Goal: Transaction & Acquisition: Purchase product/service

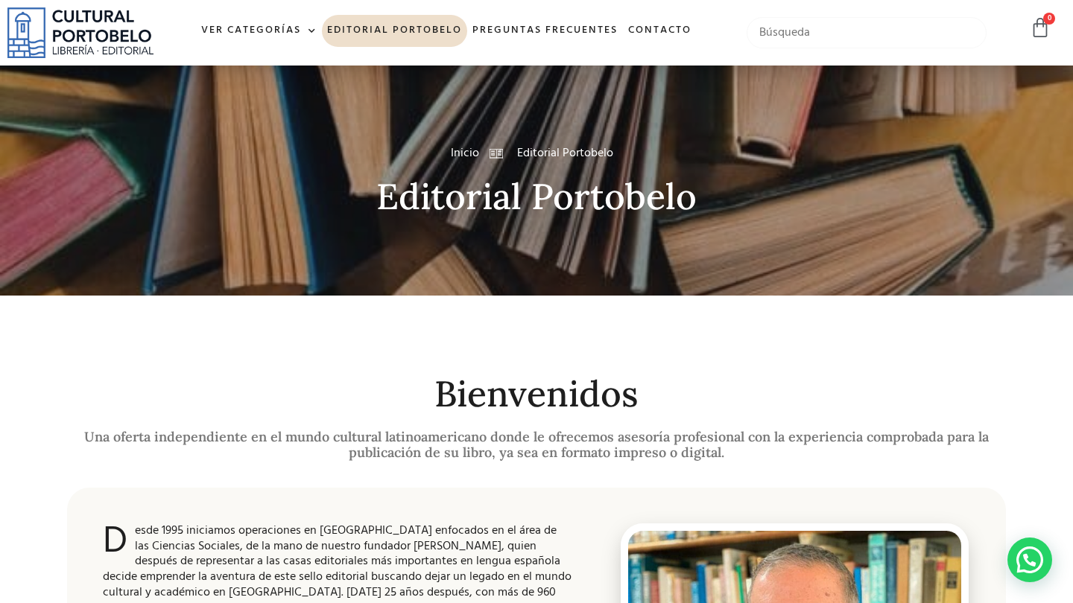
click at [845, 39] on input "text" at bounding box center [866, 32] width 241 height 31
type input "t"
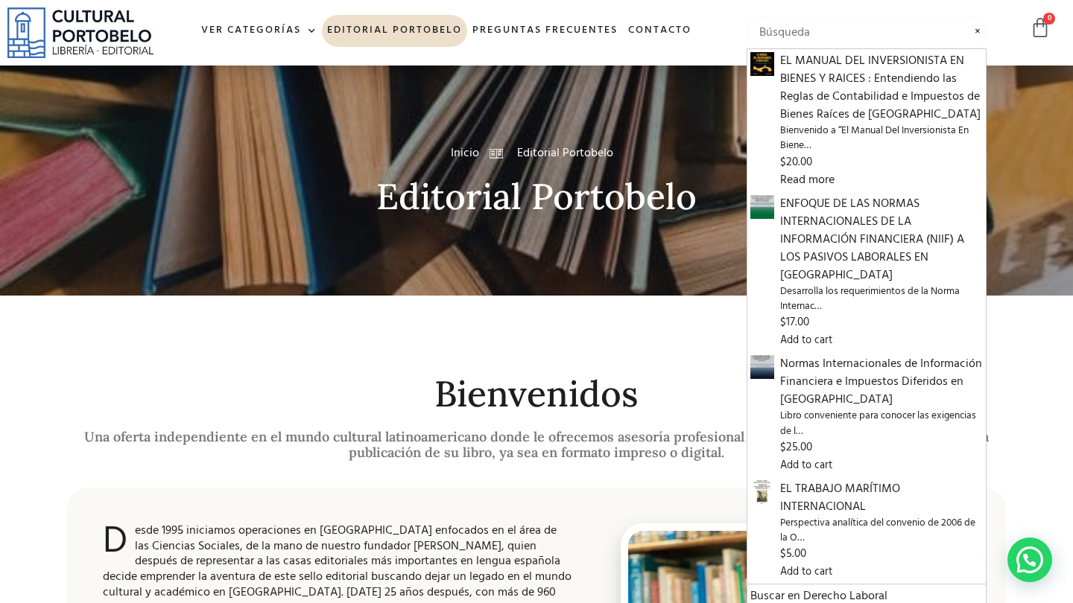
type input "c"
type input "pr"
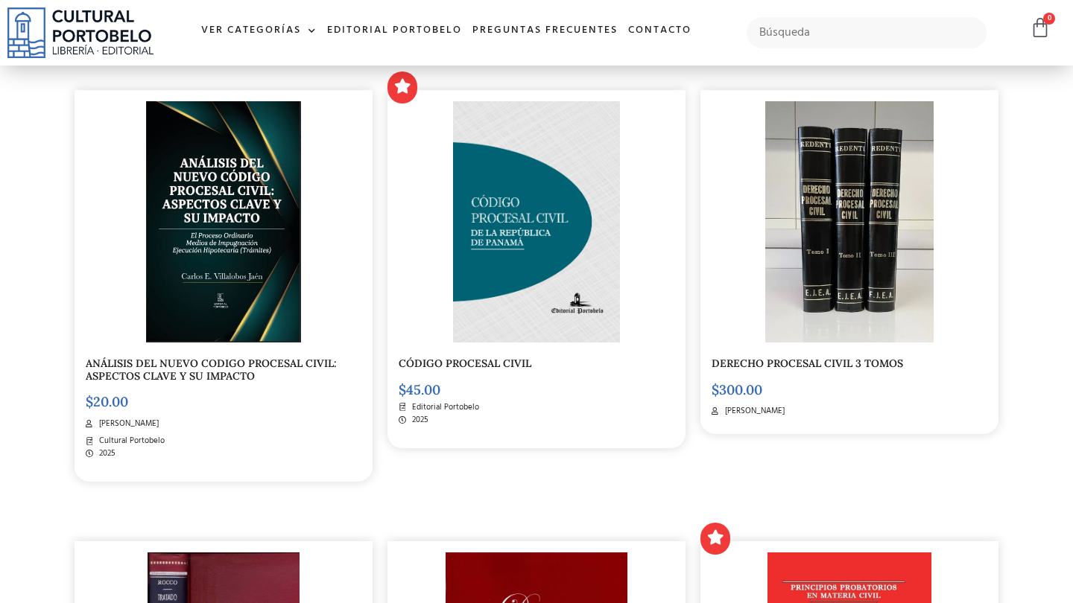
scroll to position [410, 0]
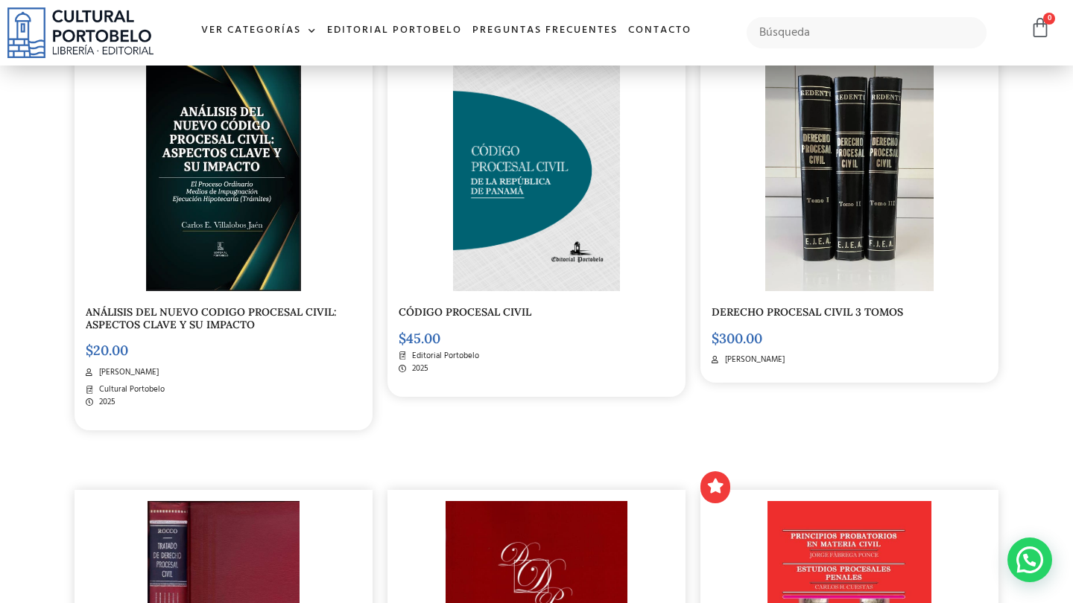
click at [515, 165] on img at bounding box center [536, 170] width 167 height 241
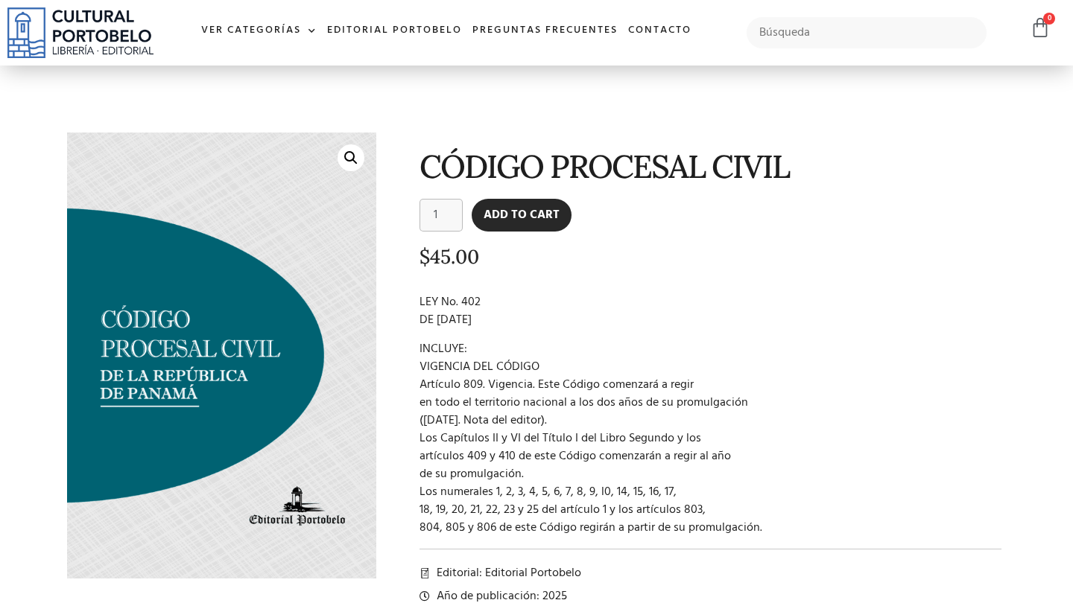
click at [528, 215] on button "Add to cart" at bounding box center [521, 215] width 100 height 33
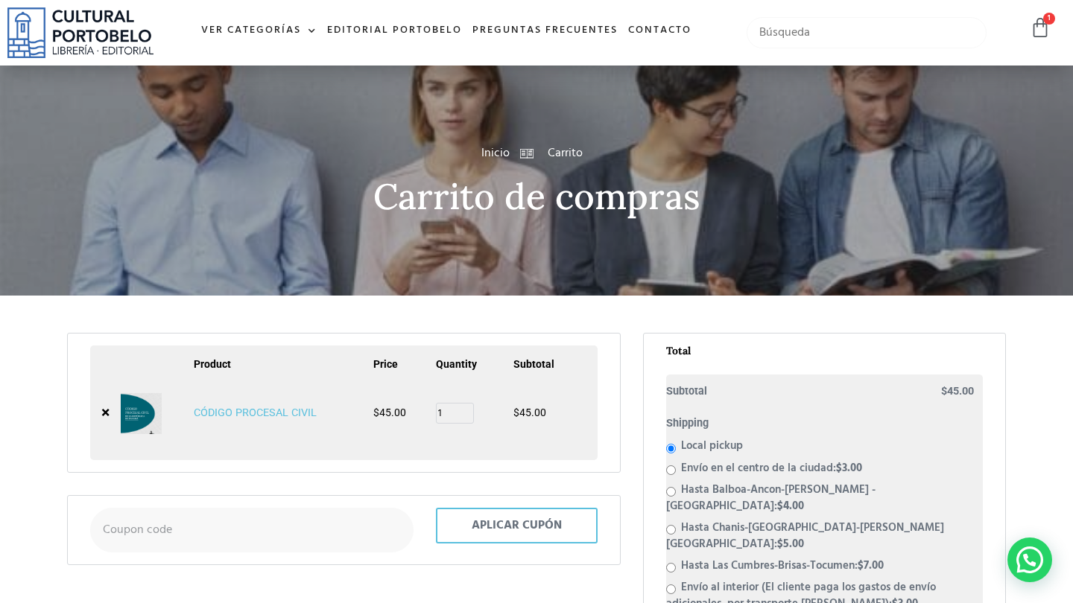
click at [823, 35] on input "text" at bounding box center [866, 32] width 241 height 31
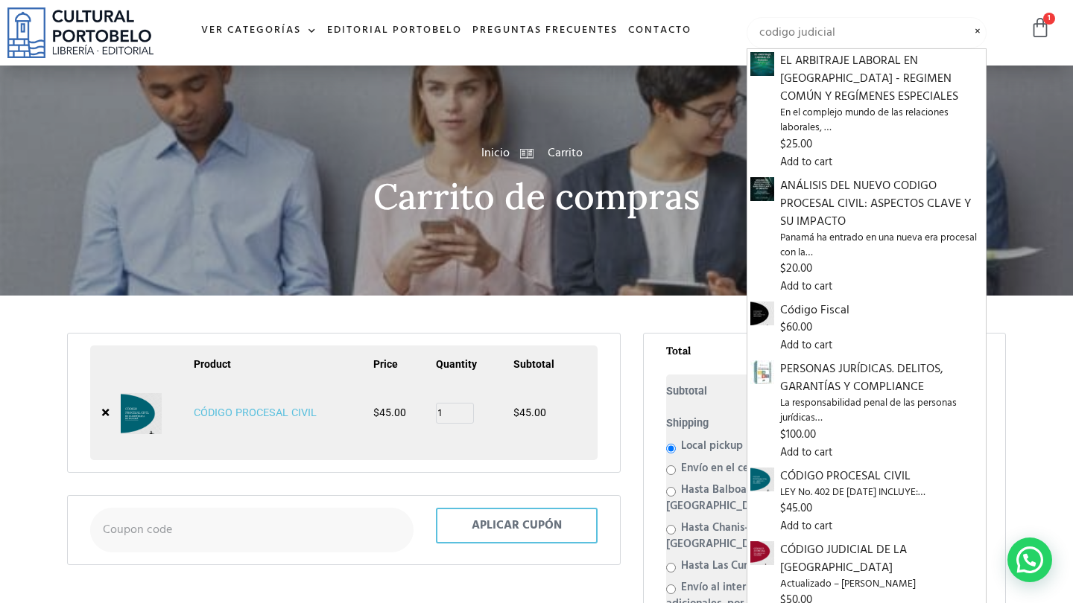
type input "codigo judicial"
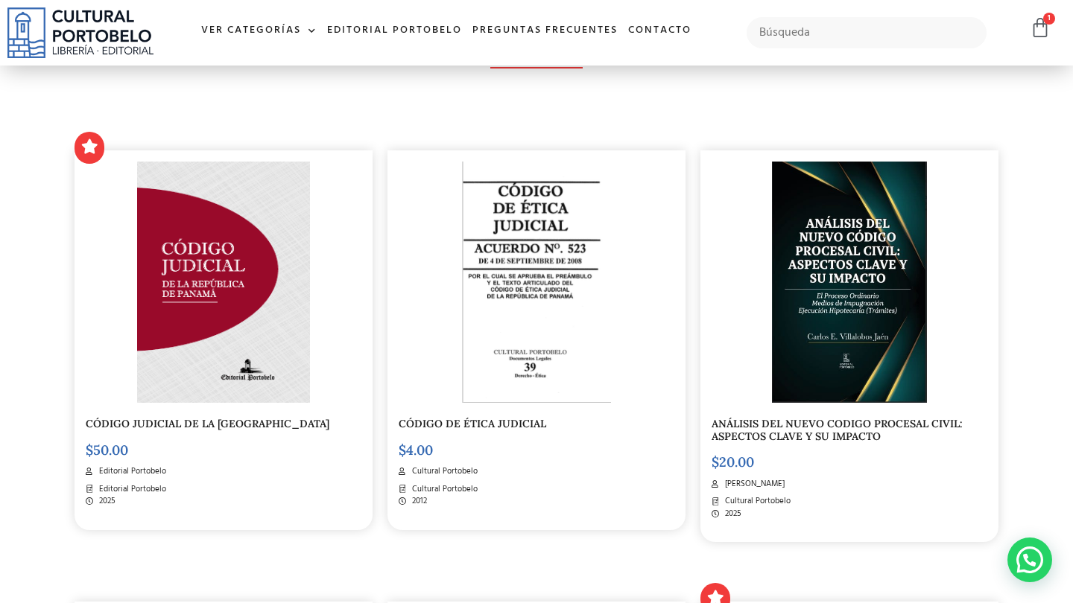
scroll to position [297, 0]
click at [192, 250] on img at bounding box center [223, 282] width 173 height 241
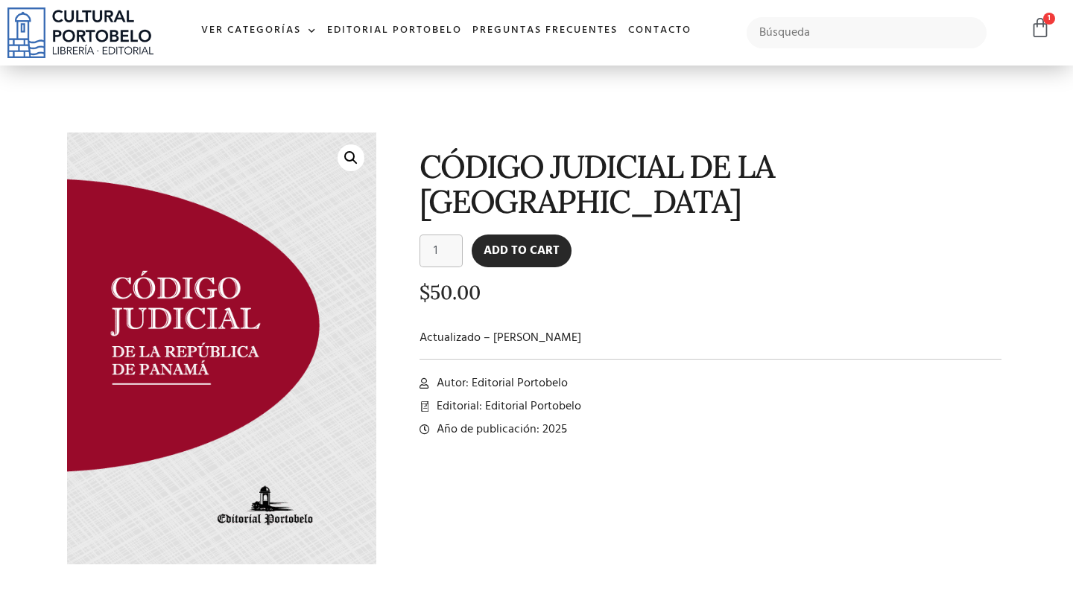
click at [539, 251] on button "Add to cart" at bounding box center [521, 251] width 100 height 33
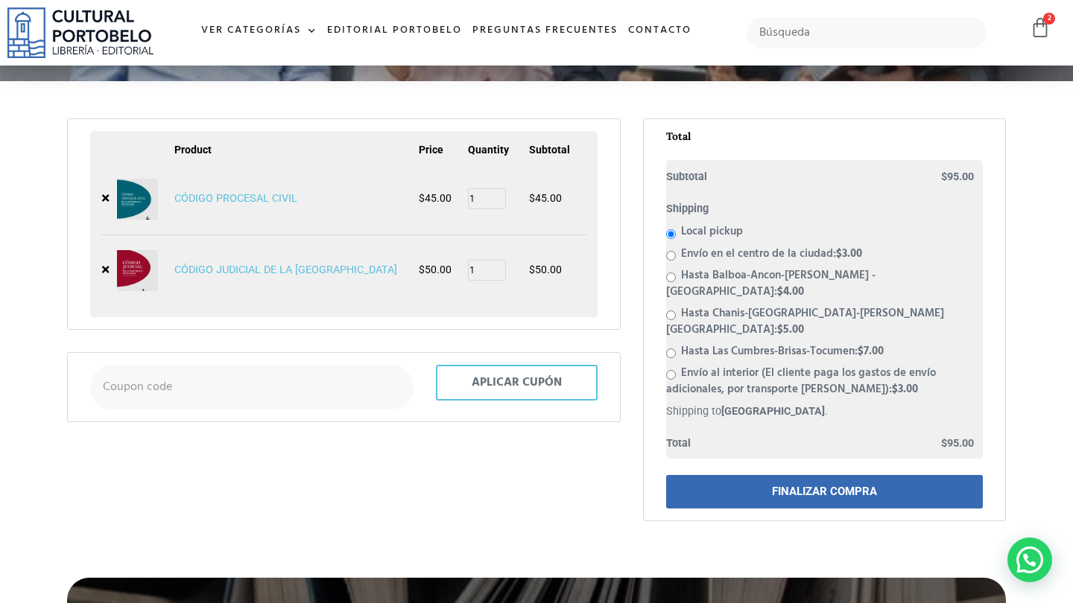
scroll to position [216, 0]
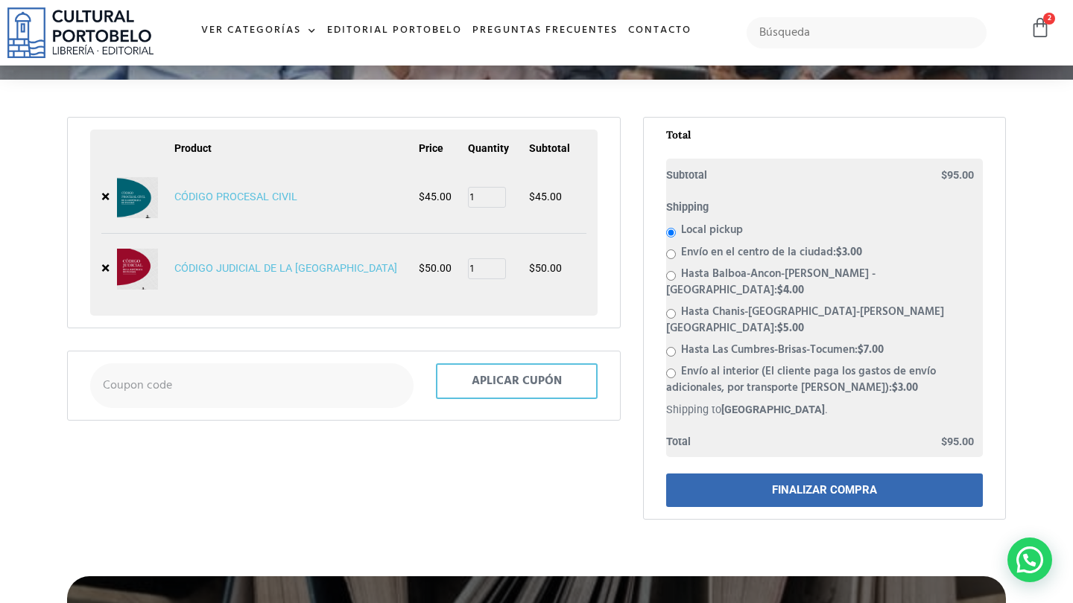
click at [853, 474] on link "FINALIZAR COMPRA" at bounding box center [824, 491] width 317 height 34
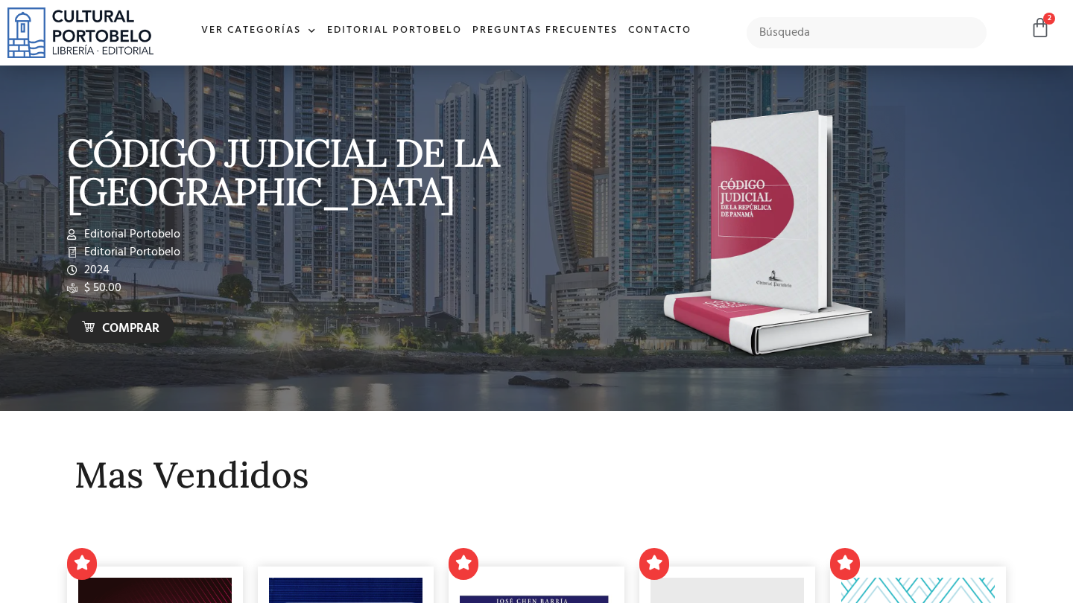
click at [125, 328] on span "Comprar" at bounding box center [130, 329] width 57 height 19
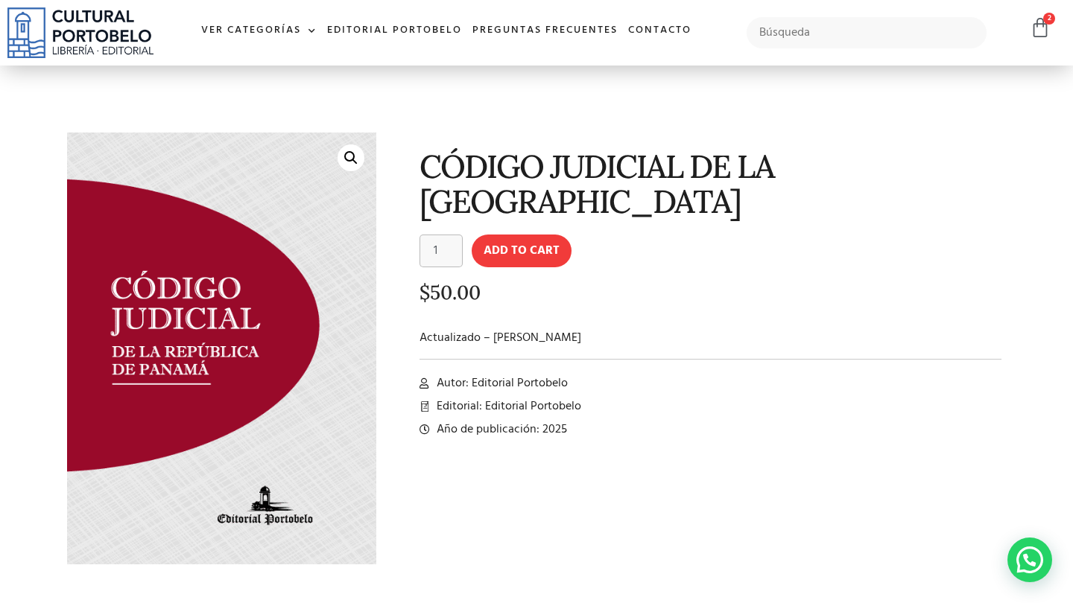
scroll to position [2, 0]
